Goal: Transaction & Acquisition: Purchase product/service

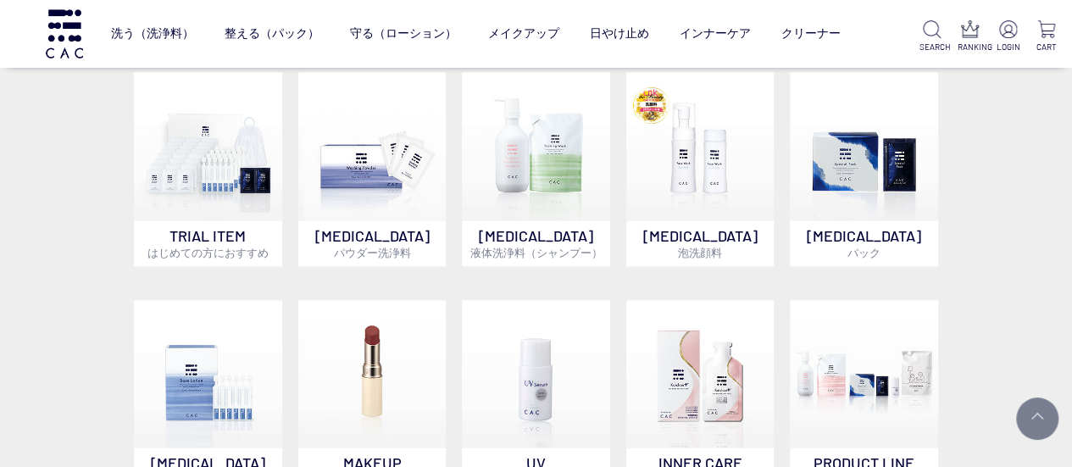
scroll to position [932, 0]
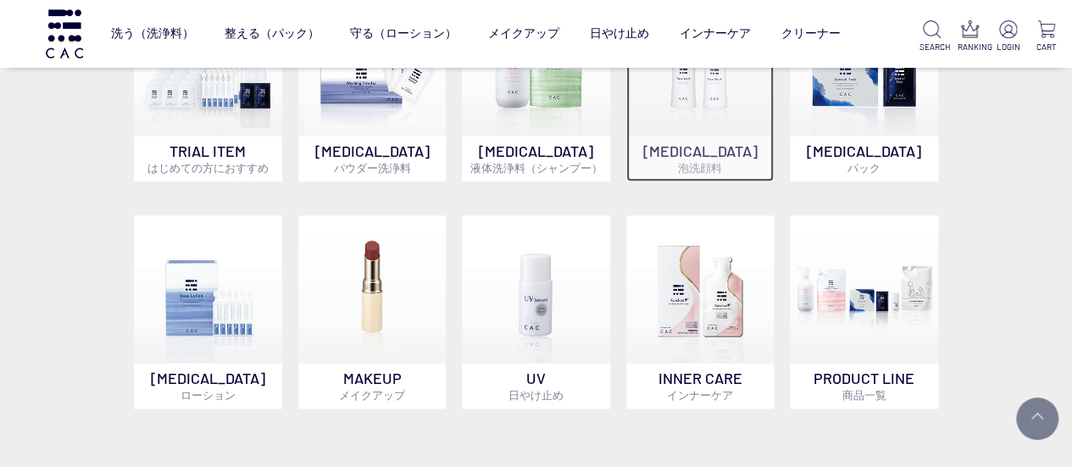
click at [690, 109] on img at bounding box center [700, 61] width 148 height 148
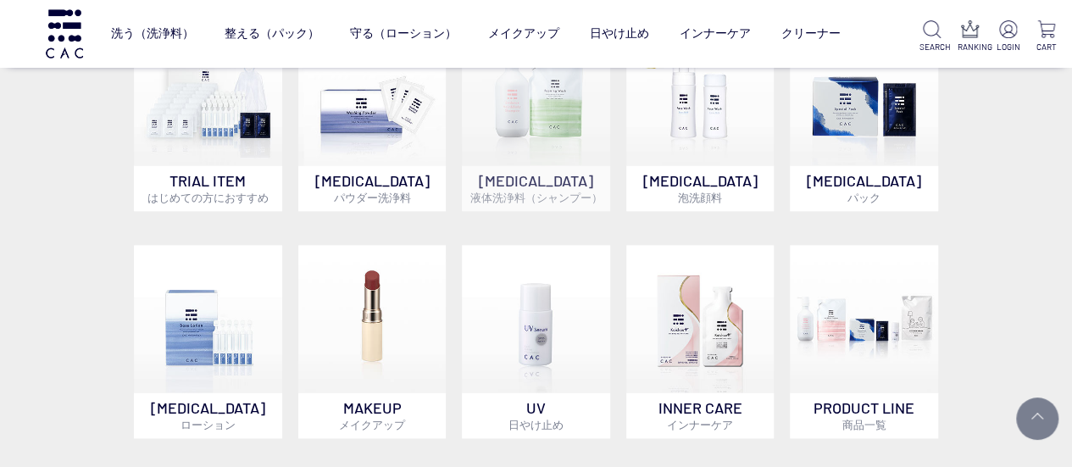
scroll to position [929, 0]
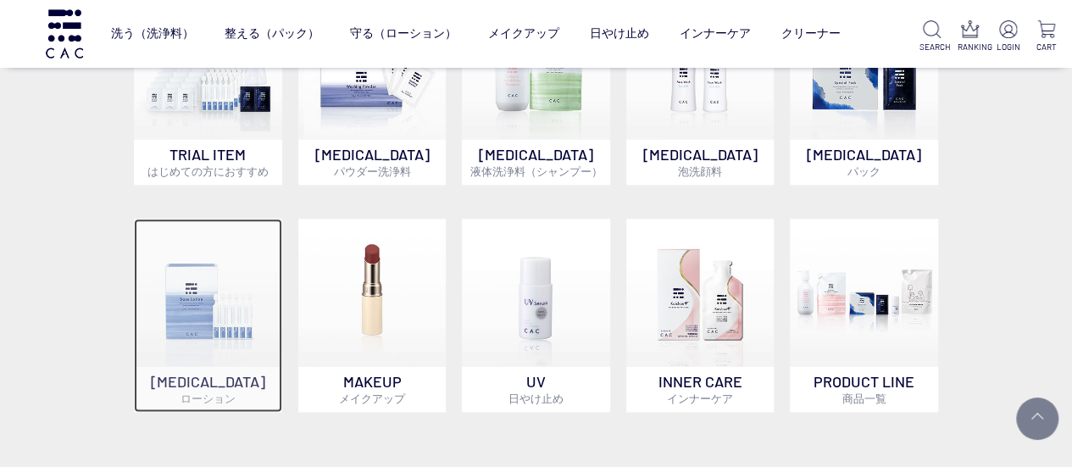
click at [193, 323] on img at bounding box center [208, 293] width 148 height 148
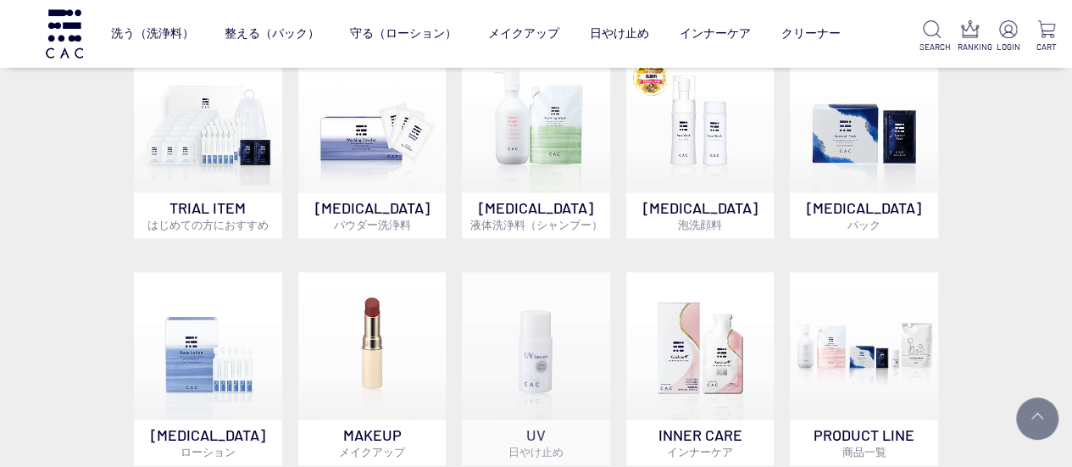
scroll to position [841, 0]
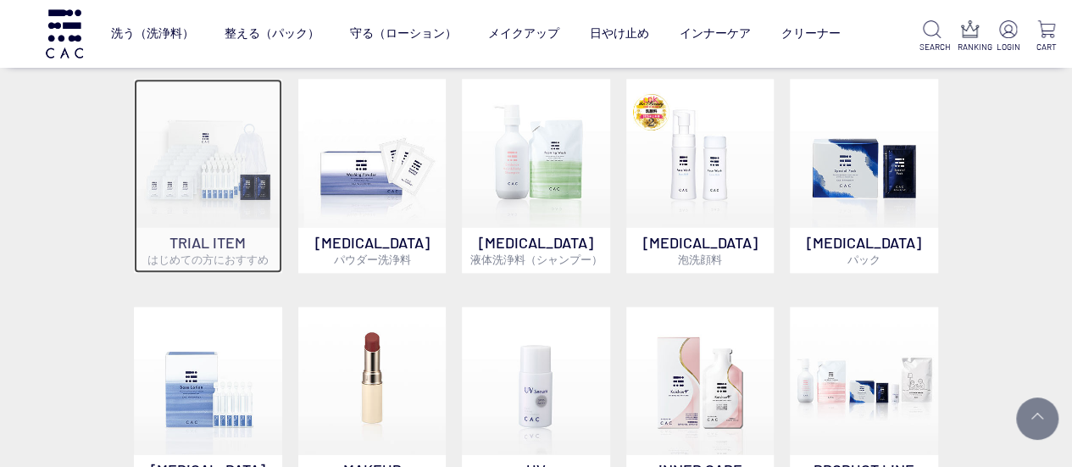
click at [173, 186] on img at bounding box center [208, 153] width 148 height 148
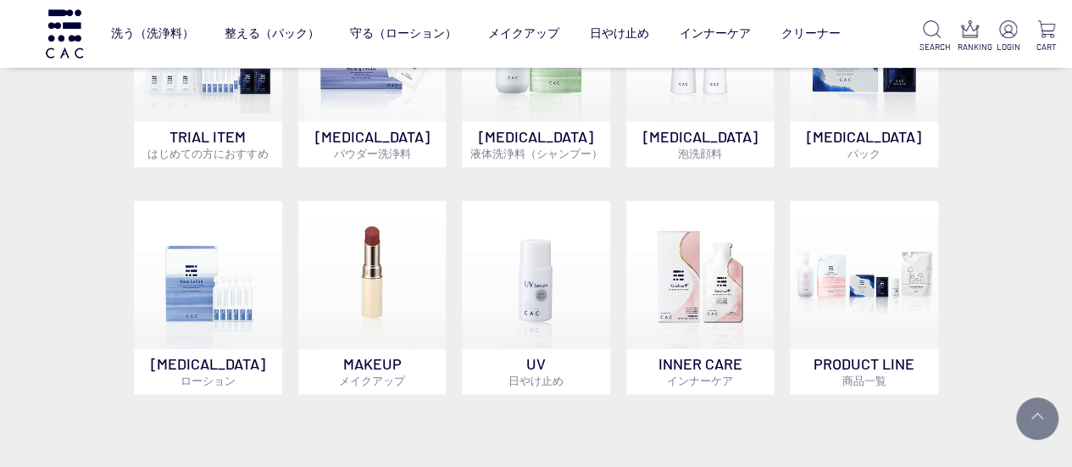
scroll to position [1008, 0]
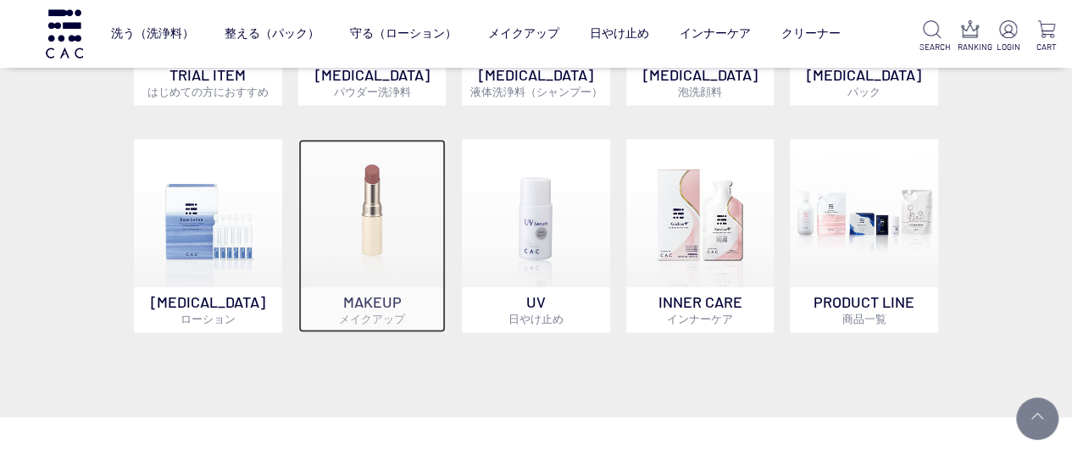
click at [400, 294] on p "MAKEUP メイクアップ" at bounding box center [372, 309] width 148 height 46
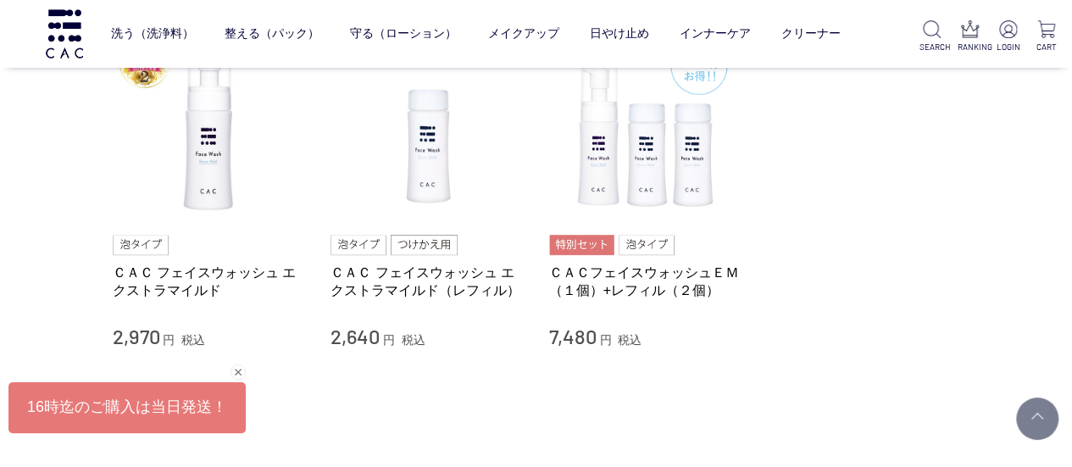
scroll to position [169, 0]
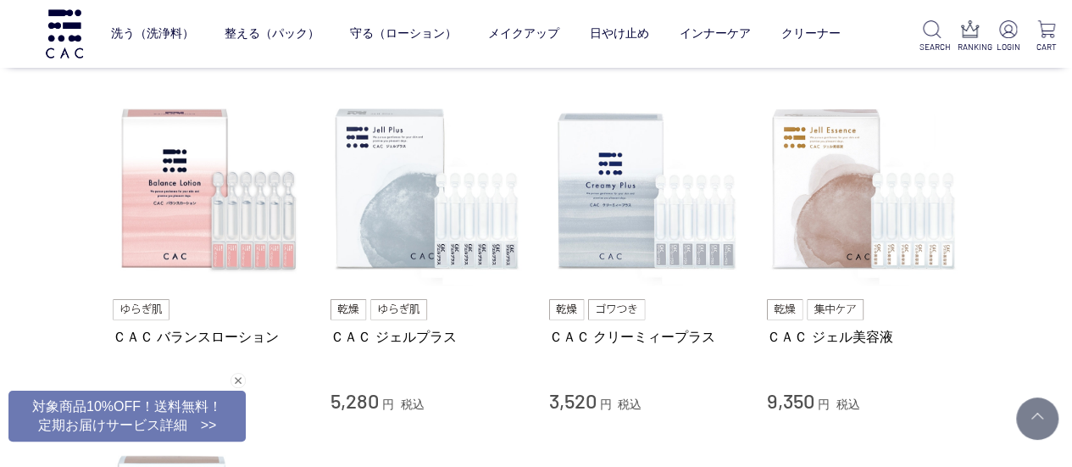
scroll to position [678, 0]
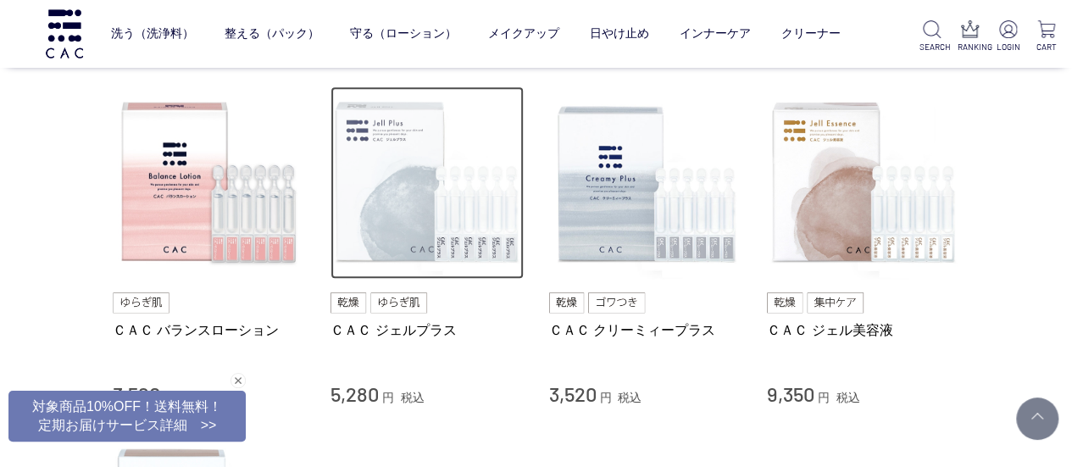
click at [426, 230] on img at bounding box center [426, 182] width 193 height 193
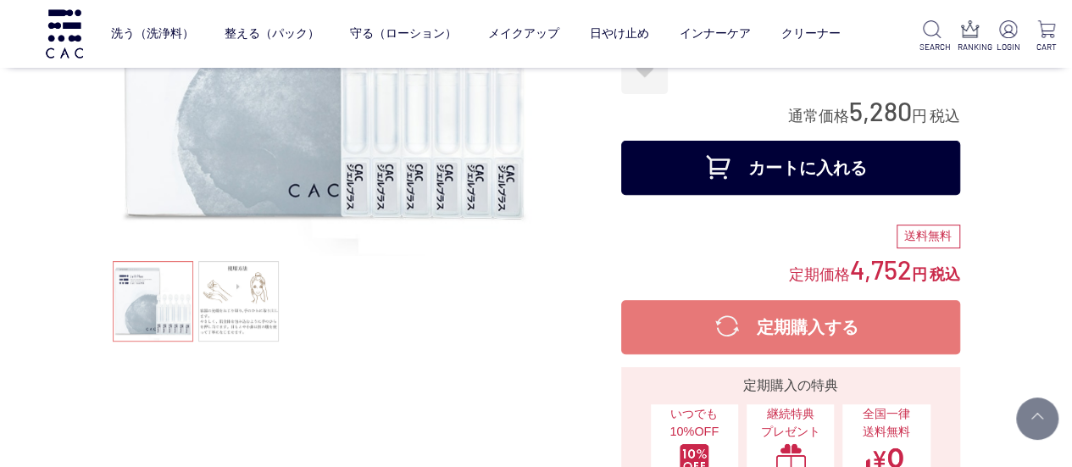
scroll to position [169, 0]
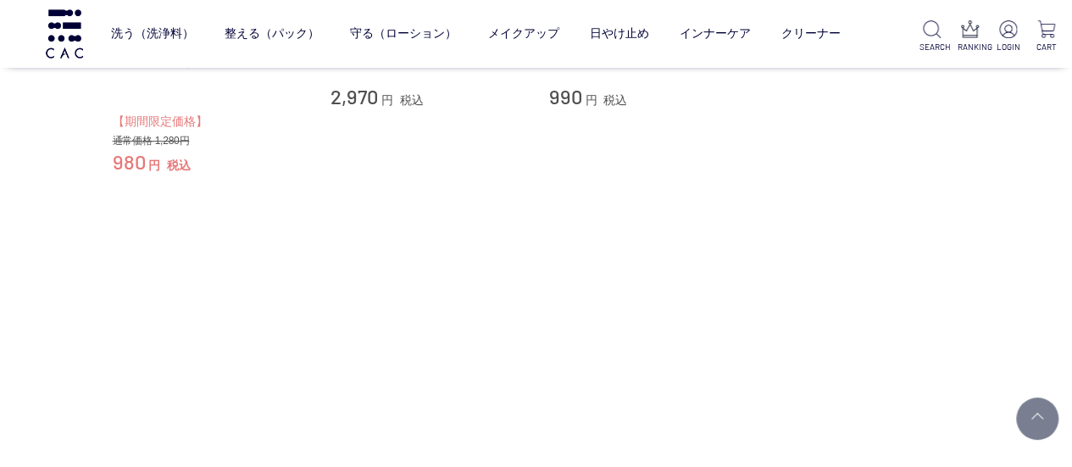
scroll to position [254, 0]
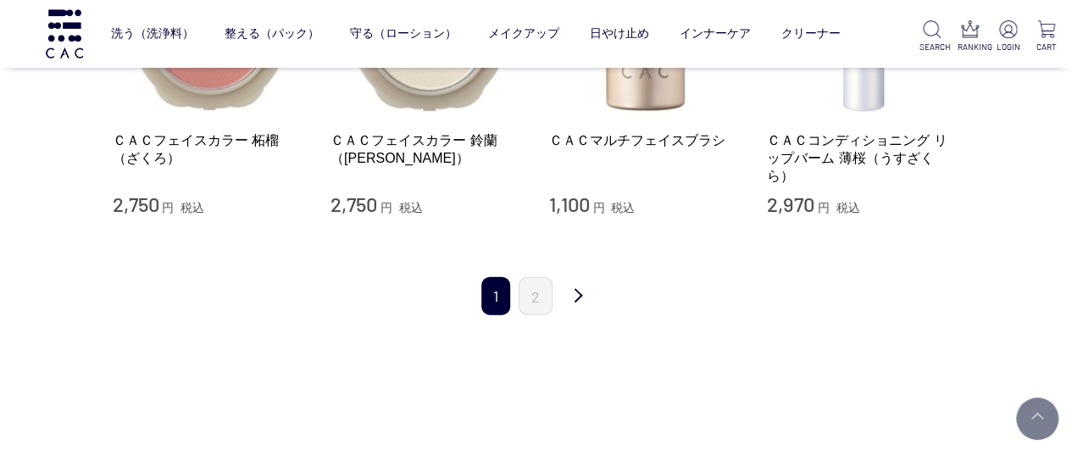
scroll to position [1949, 0]
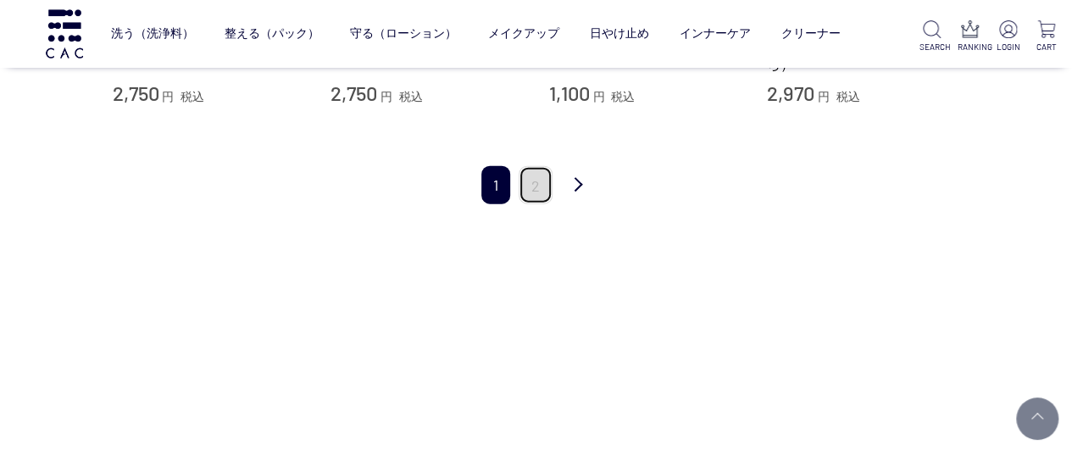
click at [527, 166] on link "2" at bounding box center [536, 185] width 34 height 38
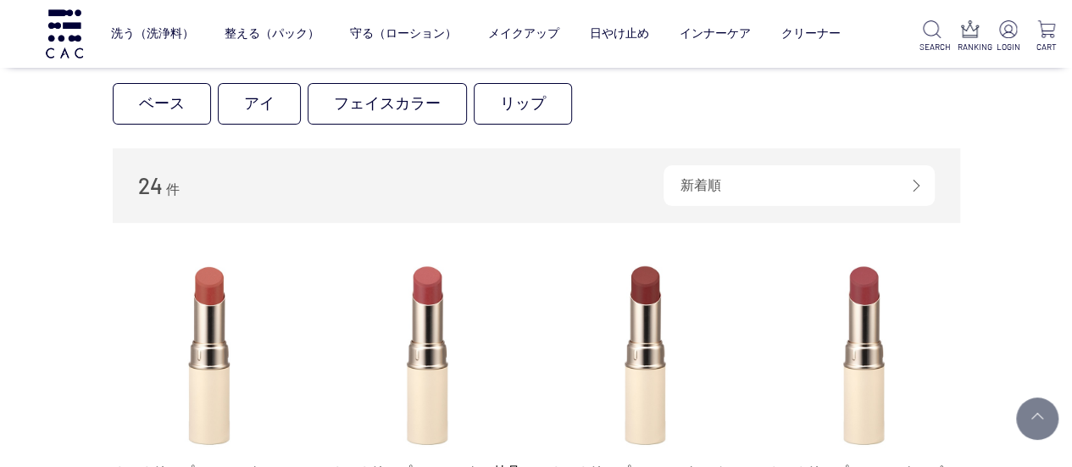
scroll to position [339, 0]
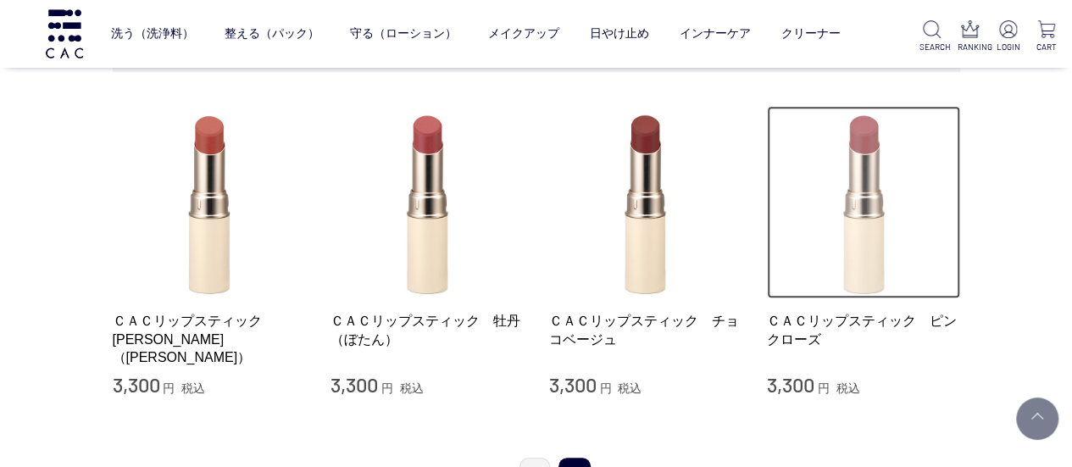
click at [867, 248] on img at bounding box center [863, 202] width 193 height 193
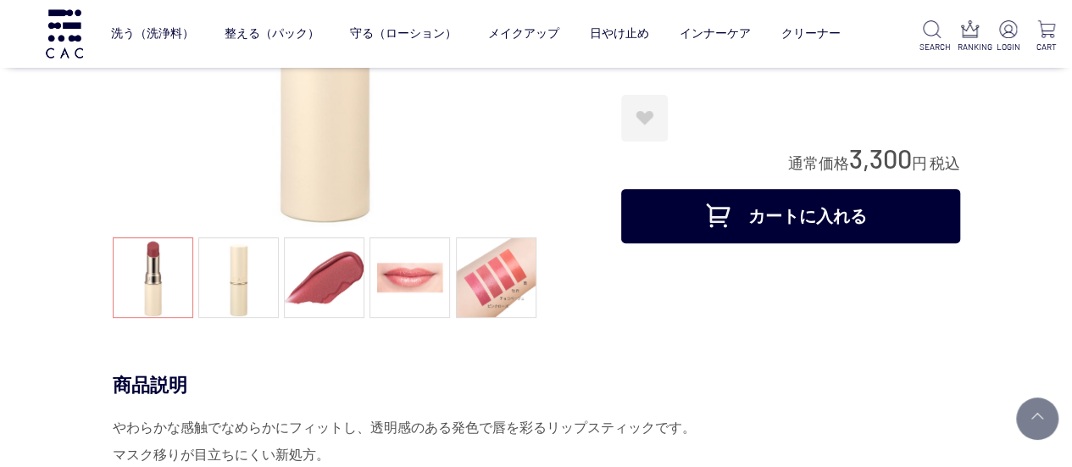
scroll to position [424, 0]
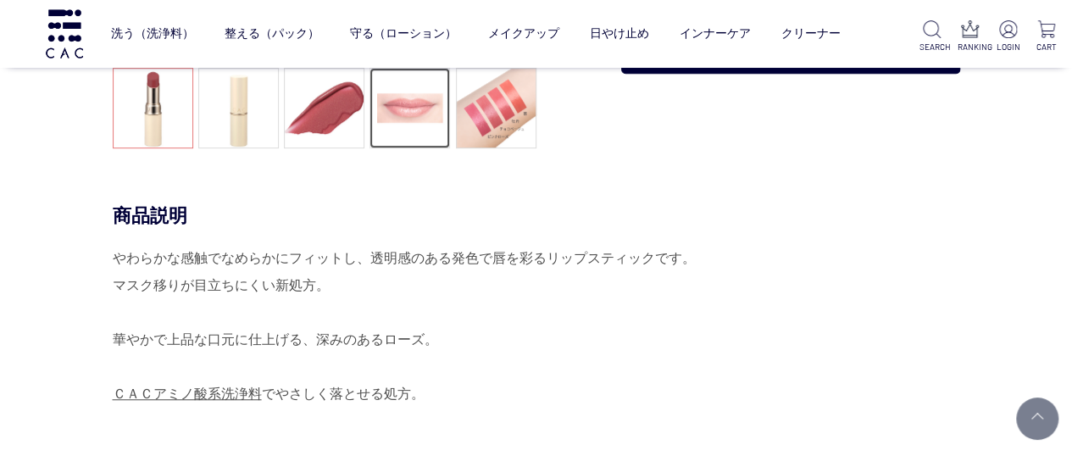
click at [424, 131] on link at bounding box center [409, 108] width 81 height 81
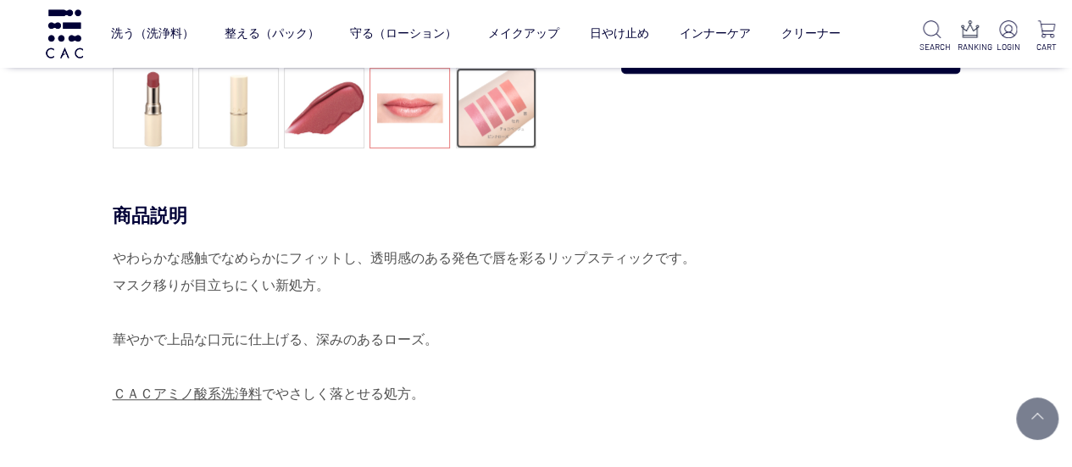
click at [504, 138] on link at bounding box center [496, 108] width 81 height 81
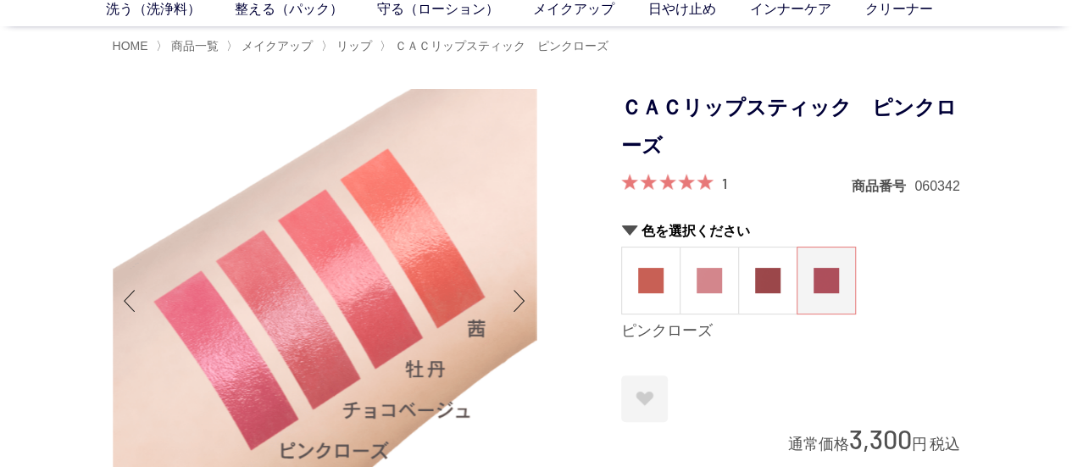
scroll to position [169, 0]
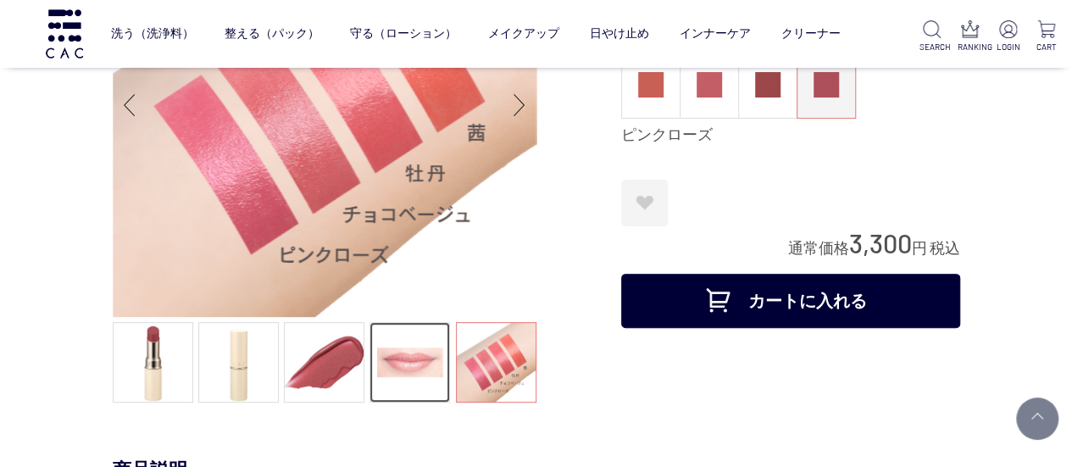
click at [383, 351] on link at bounding box center [409, 362] width 81 height 81
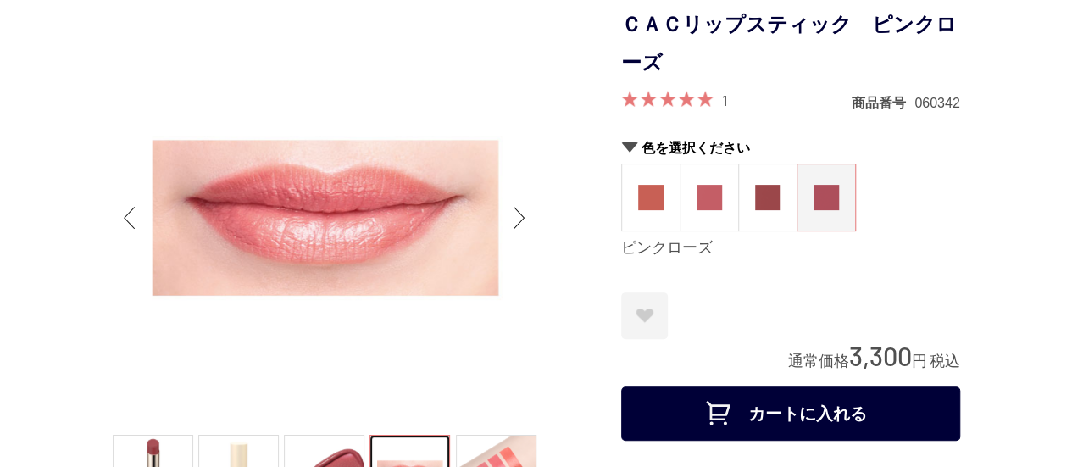
scroll to position [85, 0]
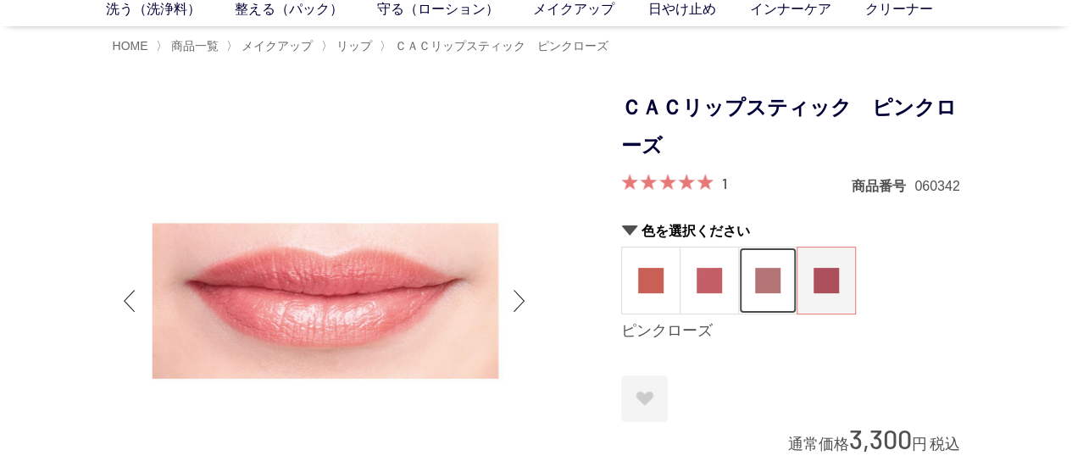
click at [773, 277] on img at bounding box center [767, 280] width 25 height 25
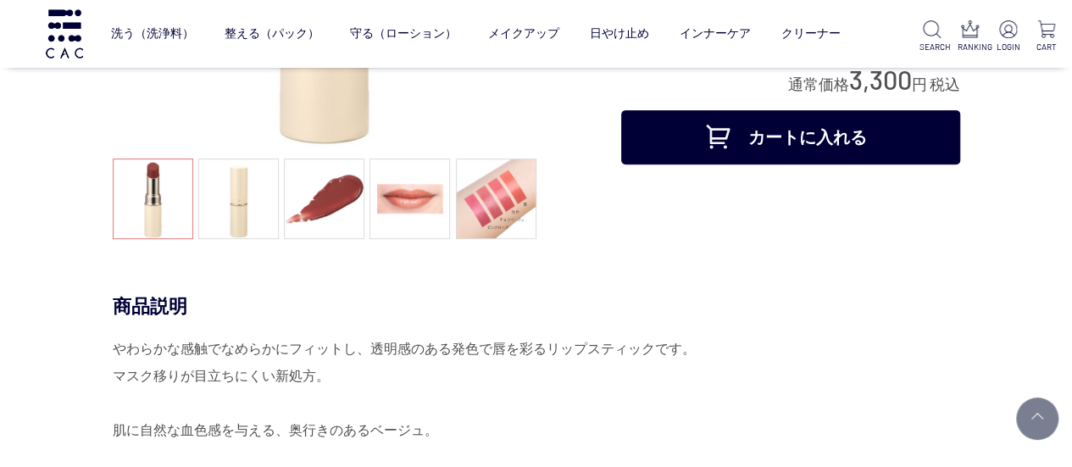
scroll to position [339, 0]
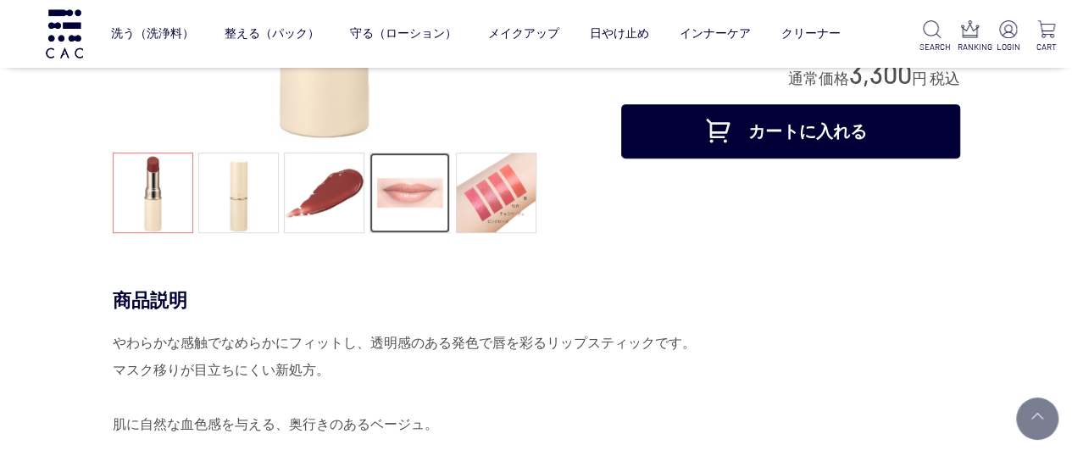
click at [426, 211] on link at bounding box center [409, 193] width 81 height 81
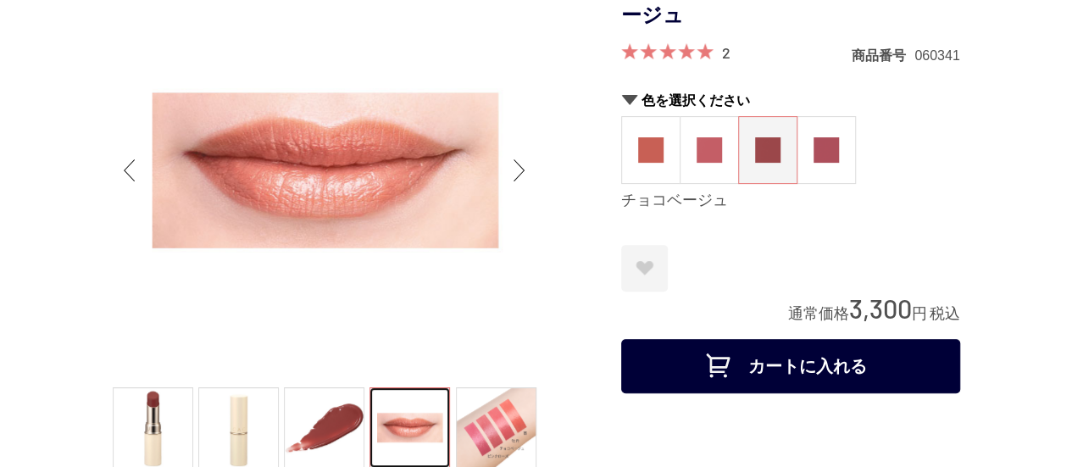
scroll to position [85, 0]
